Goal: Task Accomplishment & Management: Manage account settings

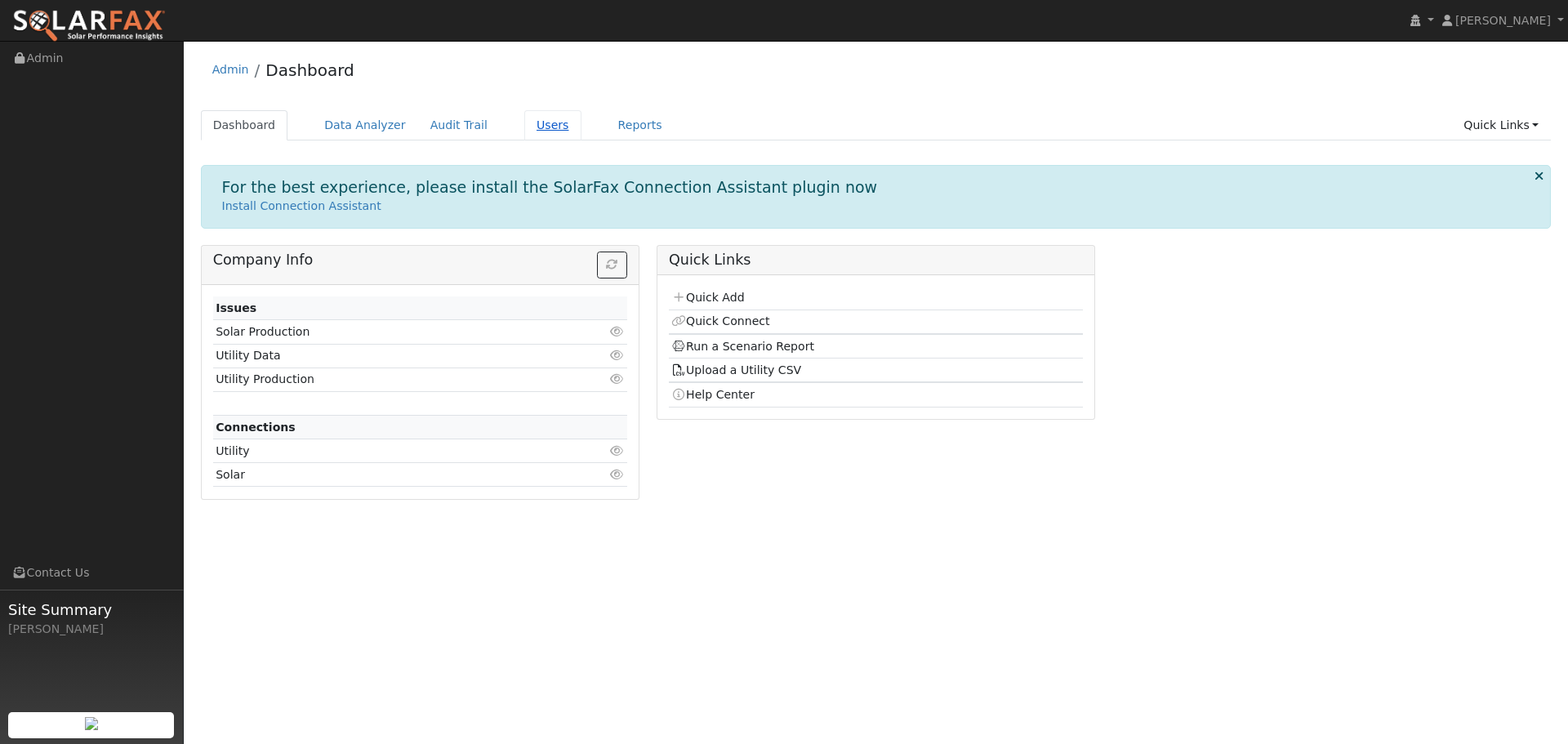
click at [525, 123] on link "Users" at bounding box center [553, 125] width 57 height 30
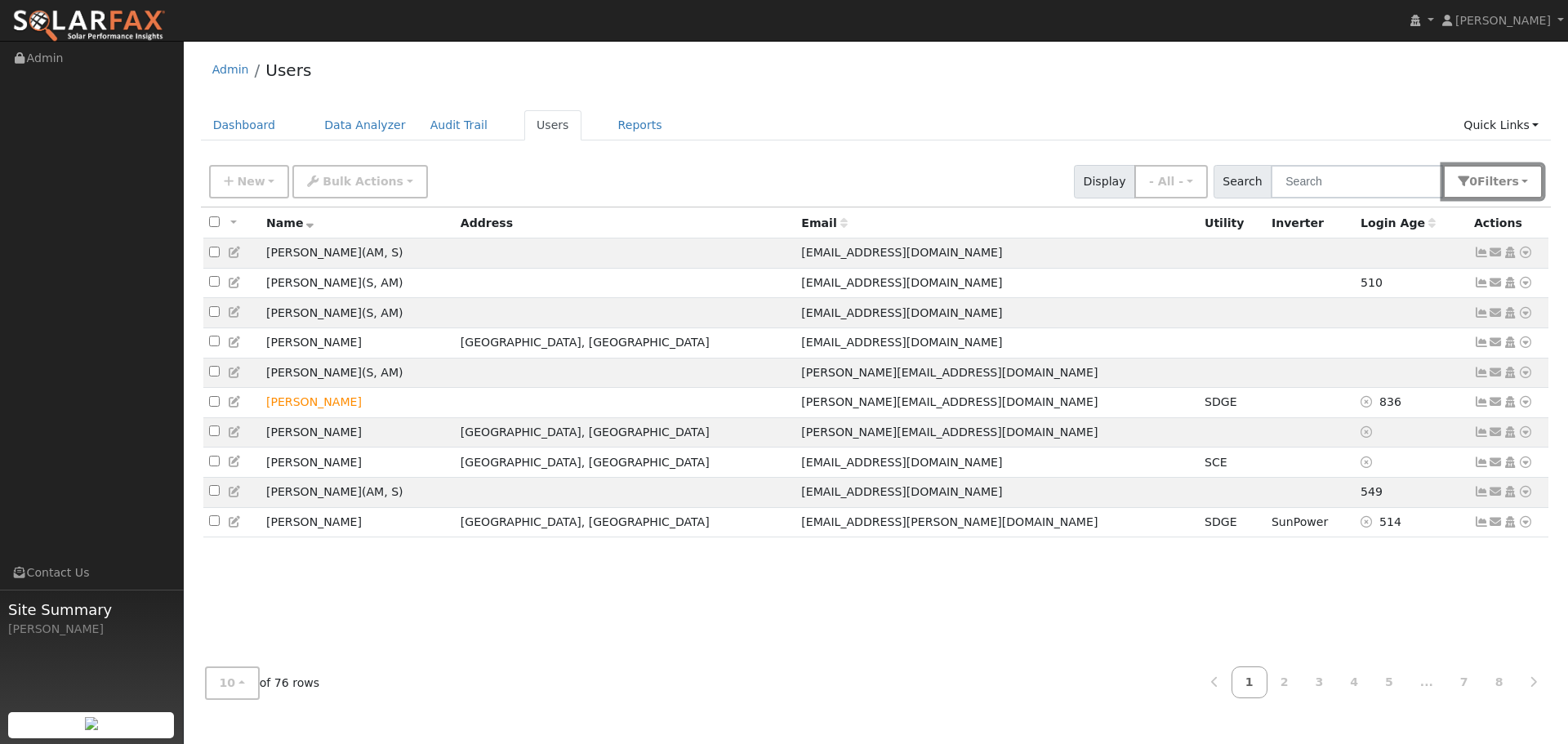
click at [1503, 183] on span "Filter s" at bounding box center [1498, 182] width 41 height 13
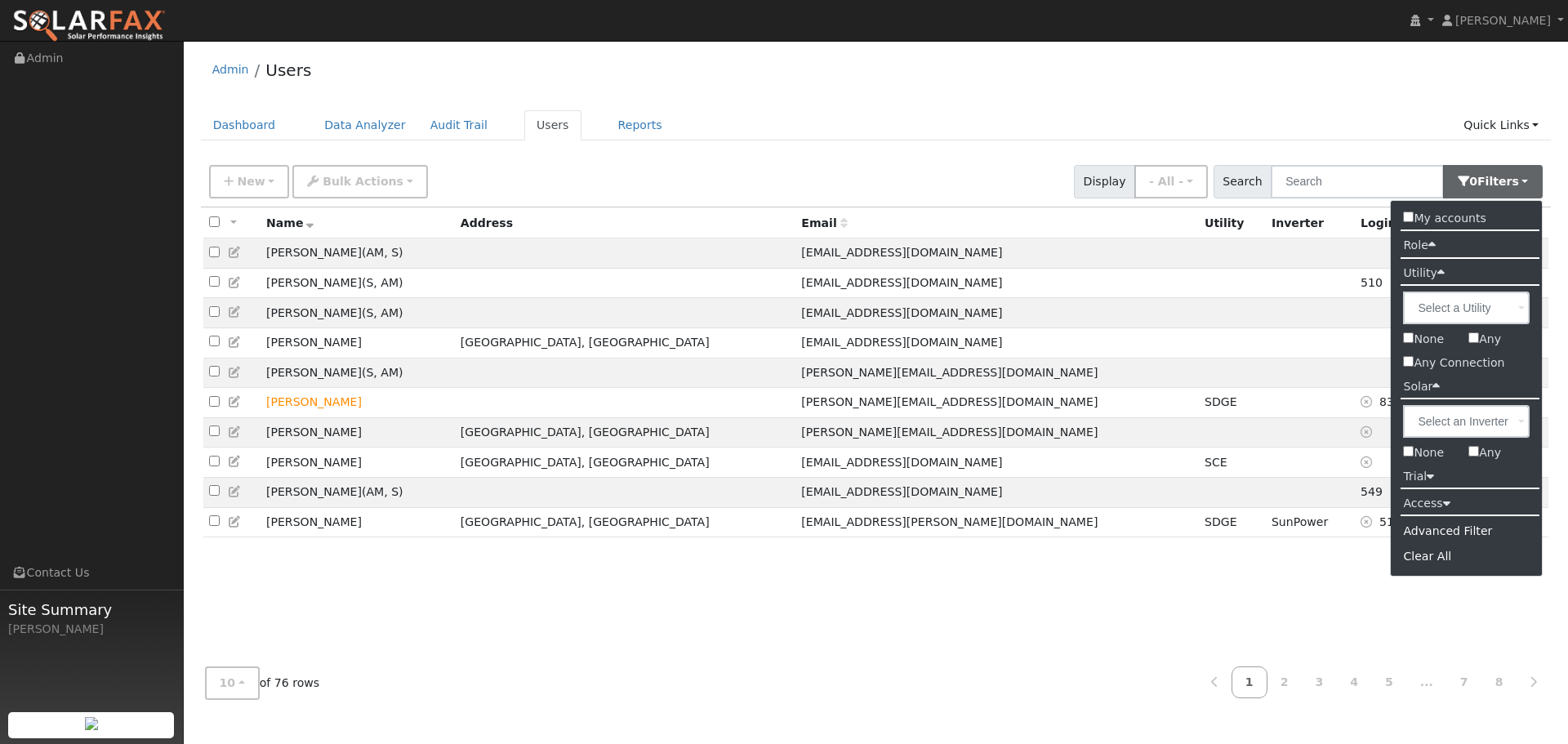
click at [1474, 456] on input "Any" at bounding box center [1473, 450] width 11 height 11
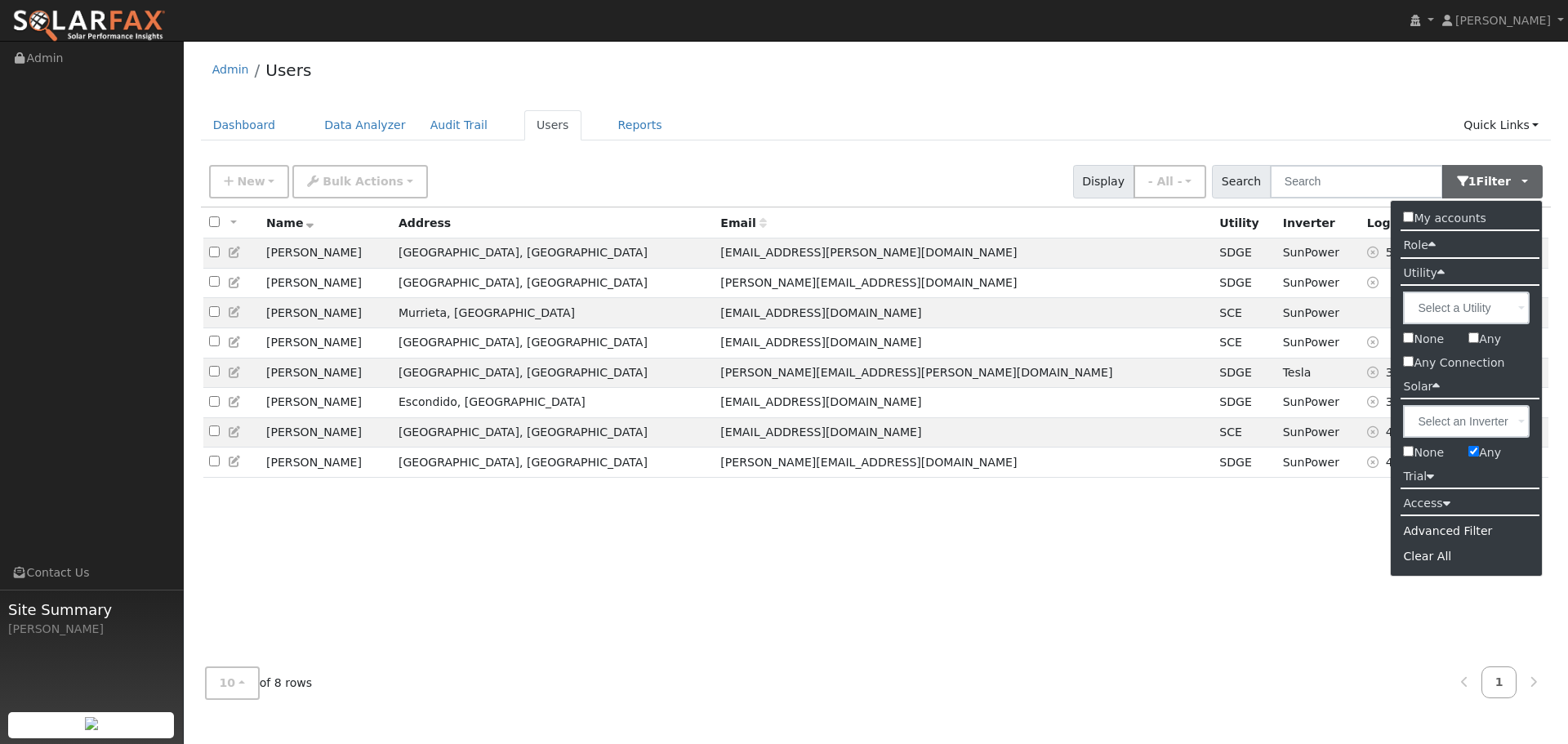
click at [1469, 455] on input "Any" at bounding box center [1473, 450] width 11 height 11
checkbox input "false"
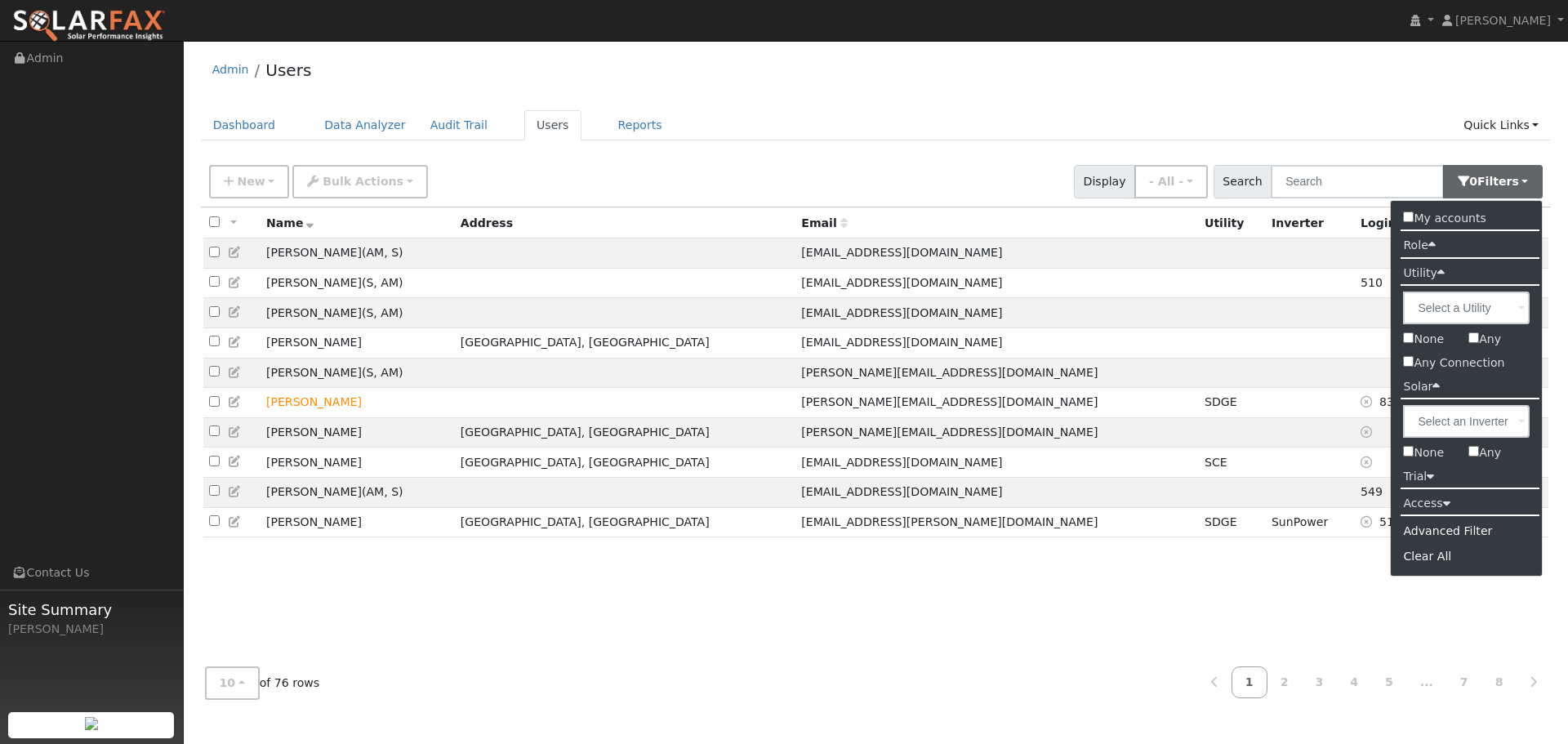
click at [1419, 506] on label "Access" at bounding box center [1427, 503] width 71 height 24
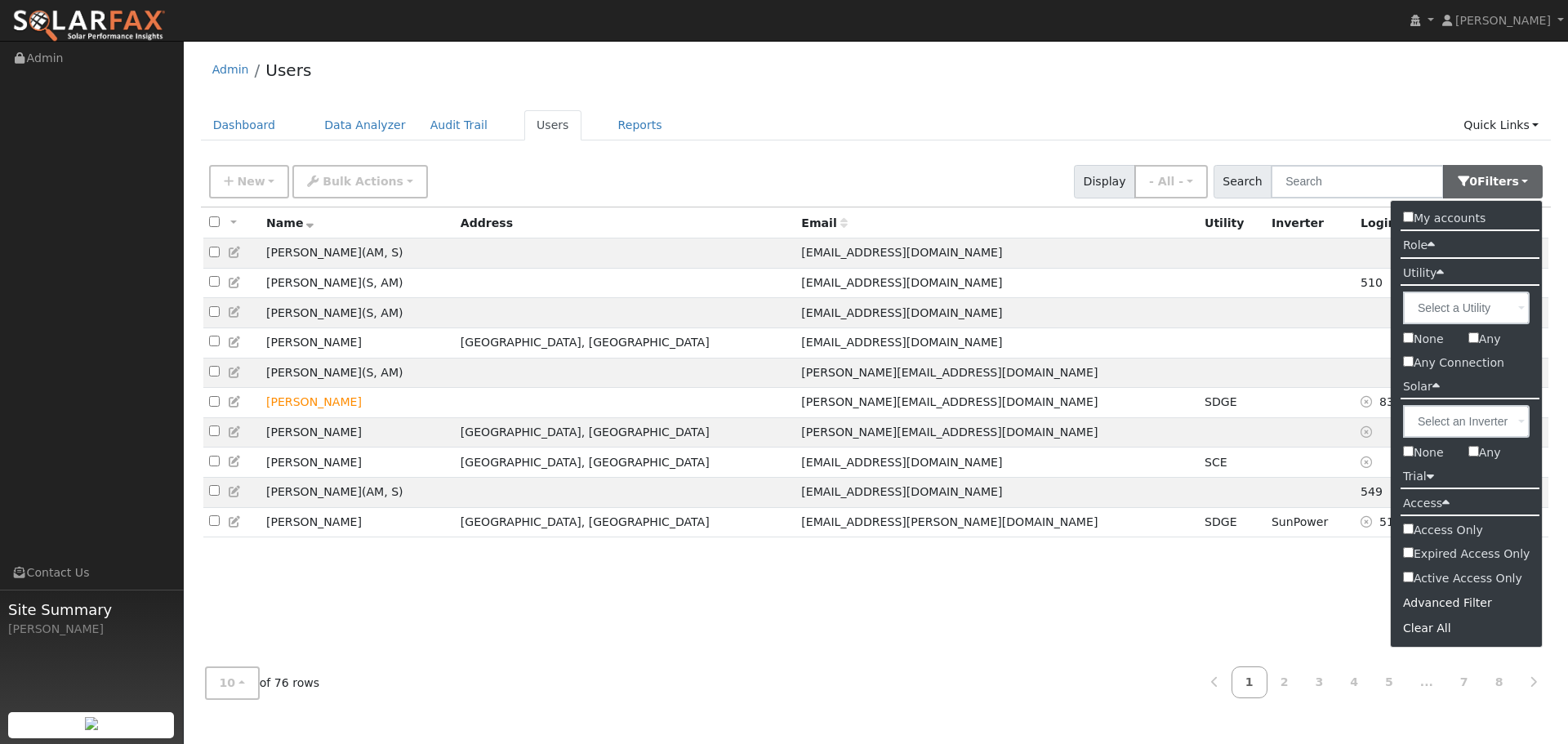
click at [1414, 579] on label "Active Access Only" at bounding box center [1467, 578] width 152 height 24
click at [1414, 579] on input "Active Access Only" at bounding box center [1408, 577] width 11 height 11
checkbox input "true"
